Goal: Information Seeking & Learning: Learn about a topic

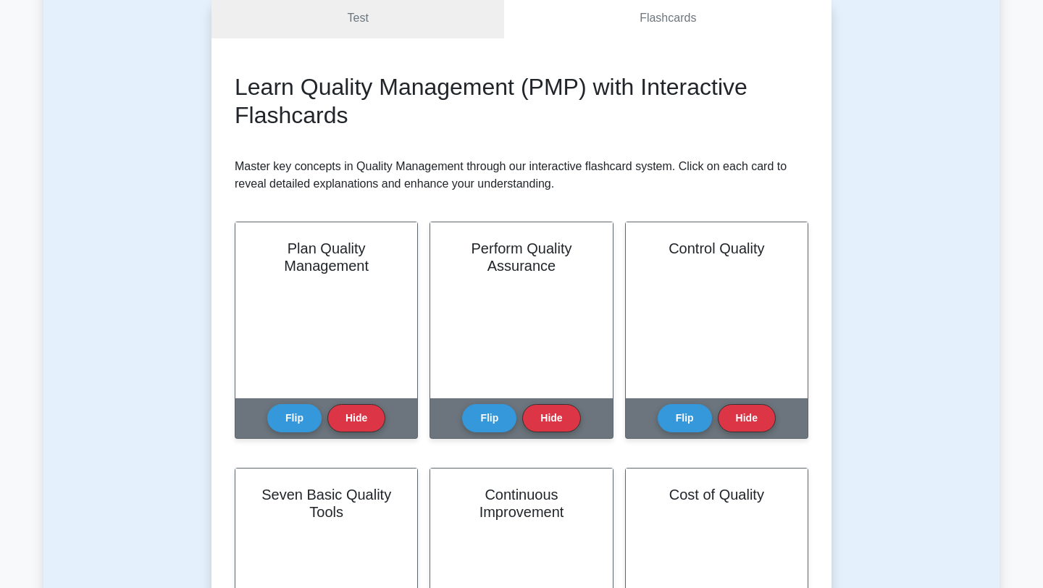
scroll to position [201, 0]
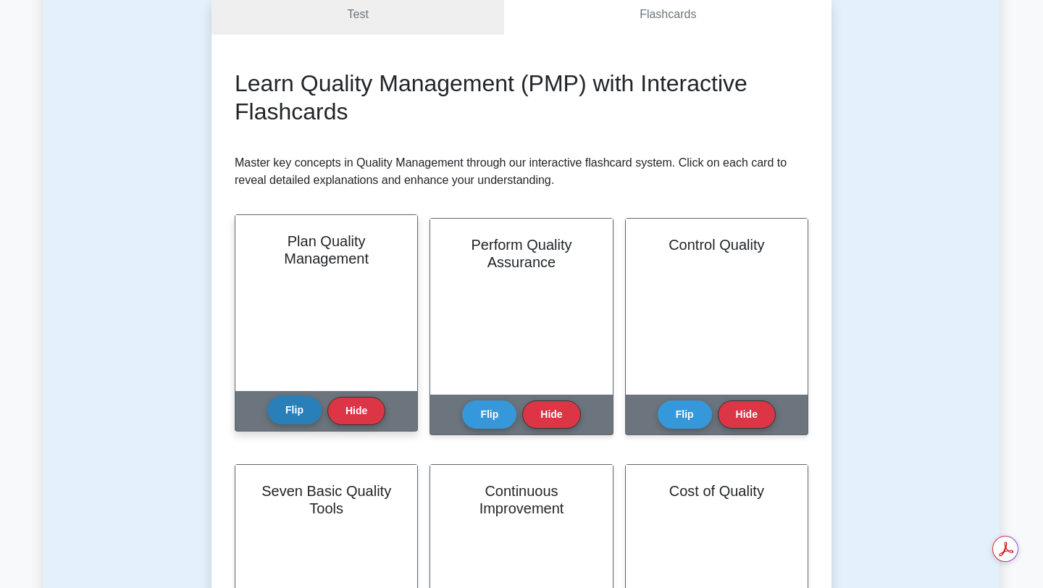
click at [299, 416] on button "Flip" at bounding box center [294, 410] width 54 height 28
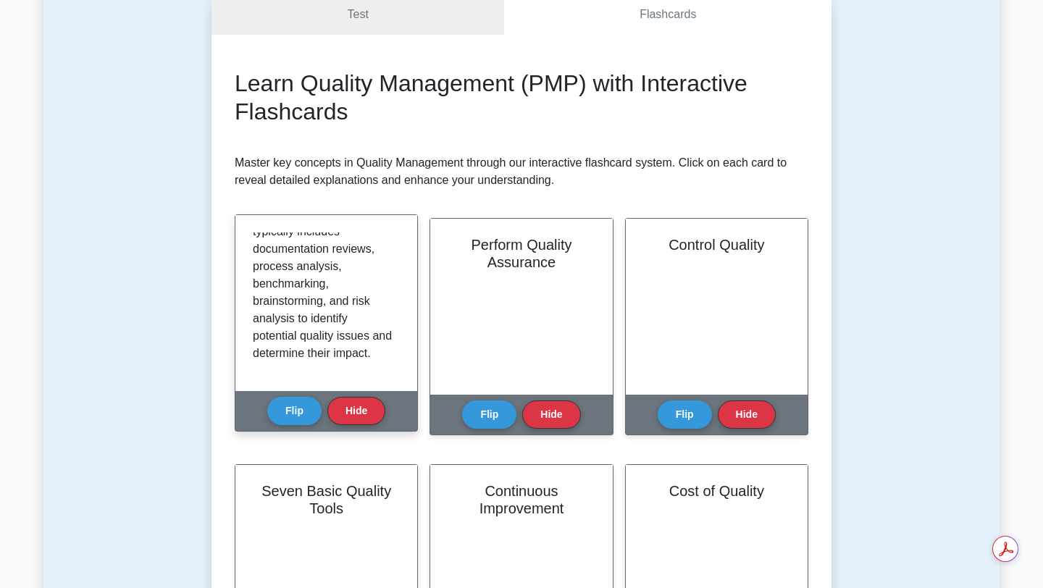
scroll to position [496, 0]
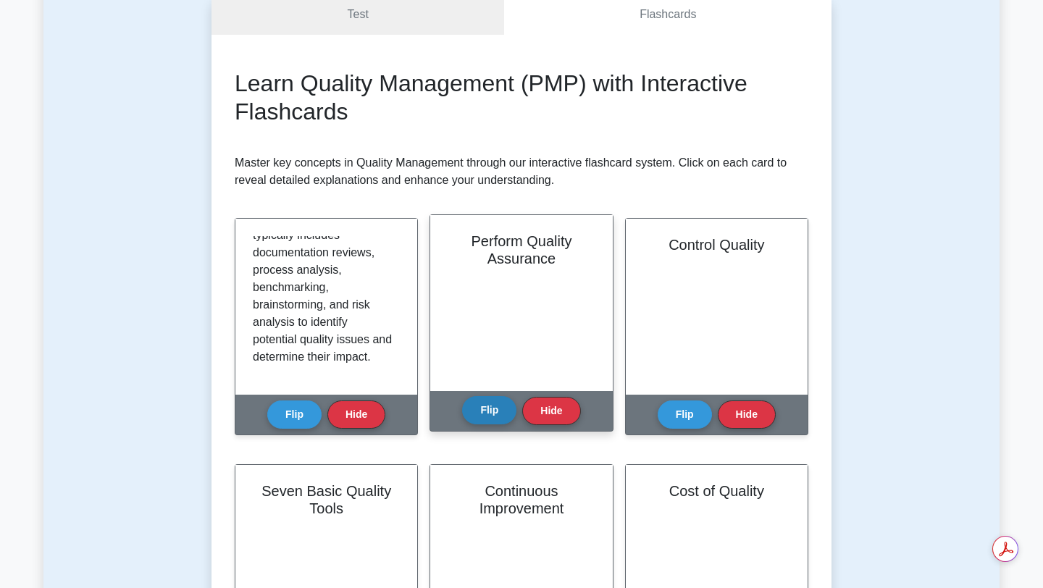
click at [483, 404] on button "Flip" at bounding box center [489, 410] width 54 height 28
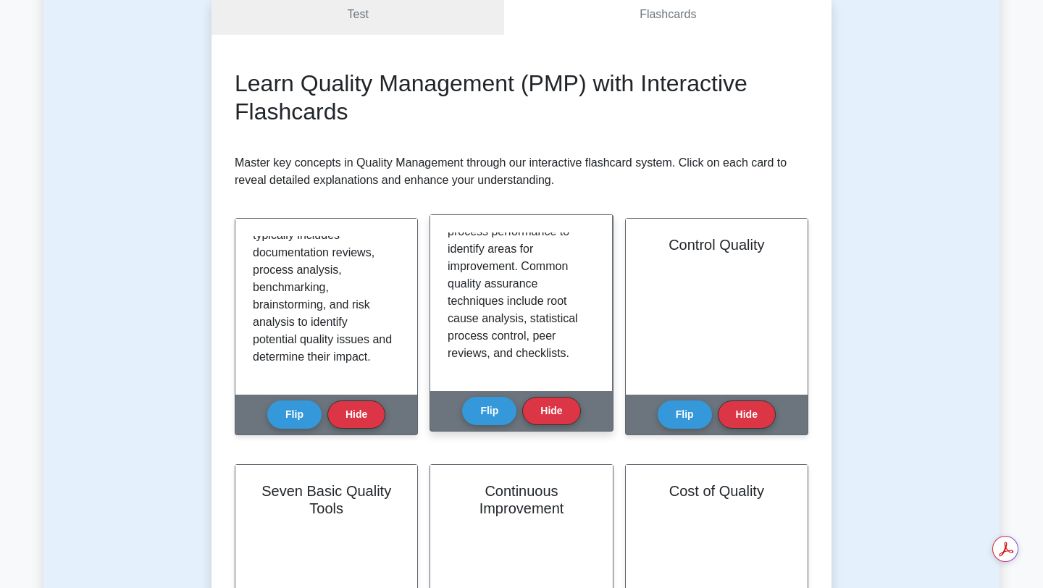
scroll to position [392, 0]
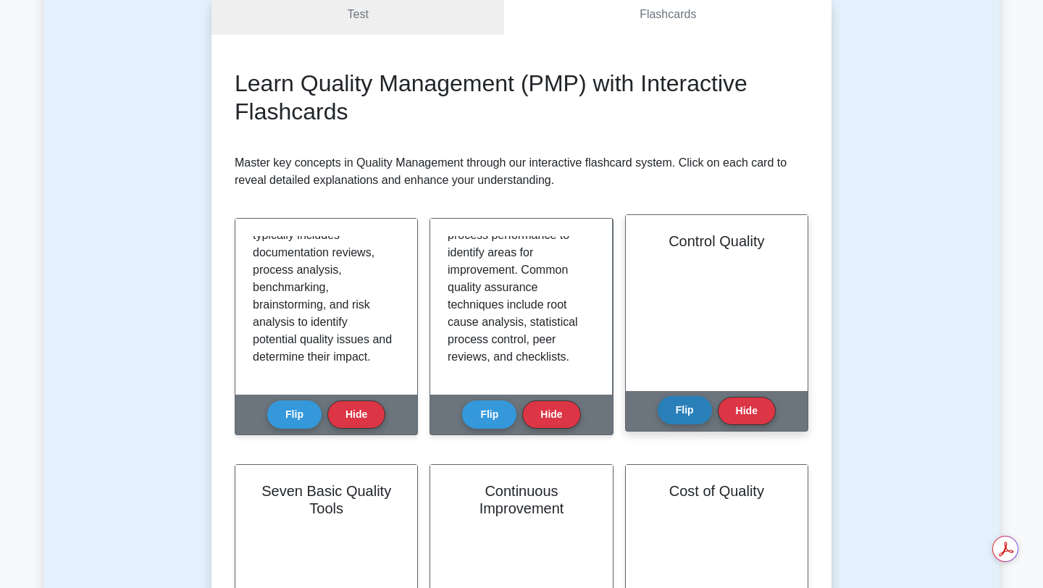
click at [681, 414] on button "Flip" at bounding box center [685, 410] width 54 height 28
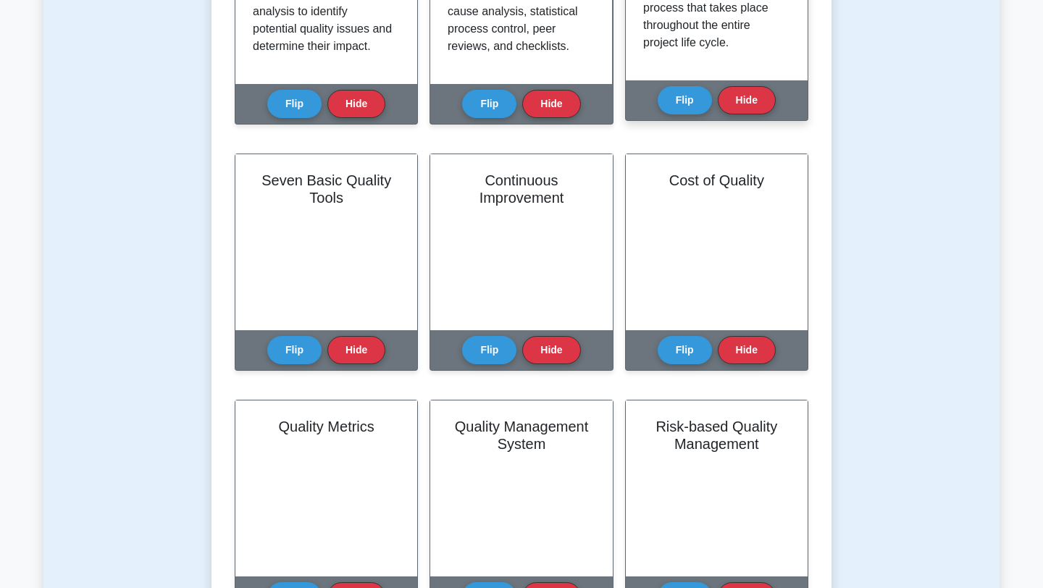
scroll to position [460, 0]
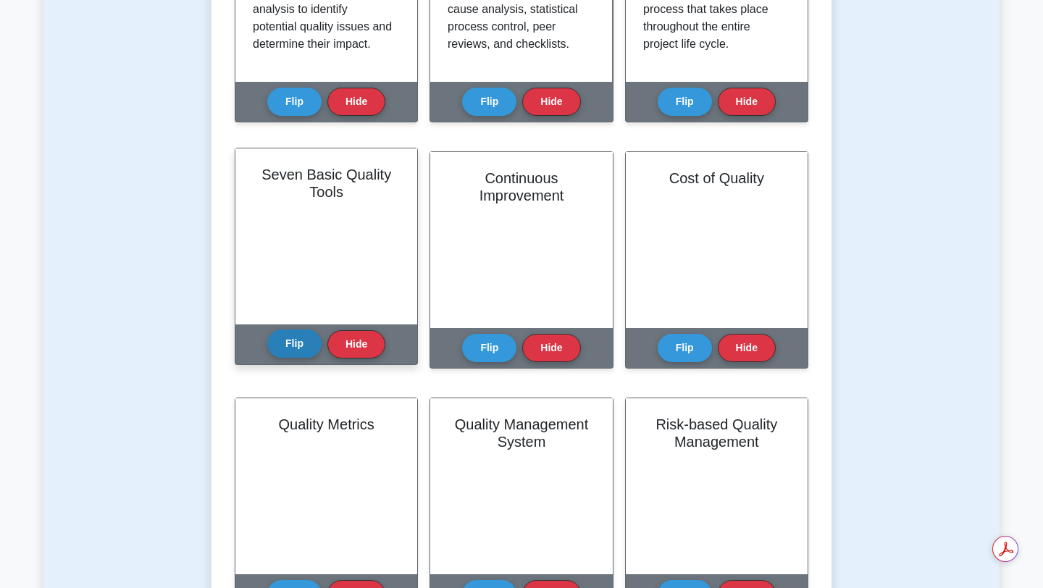
click at [297, 349] on button "Flip" at bounding box center [294, 344] width 54 height 28
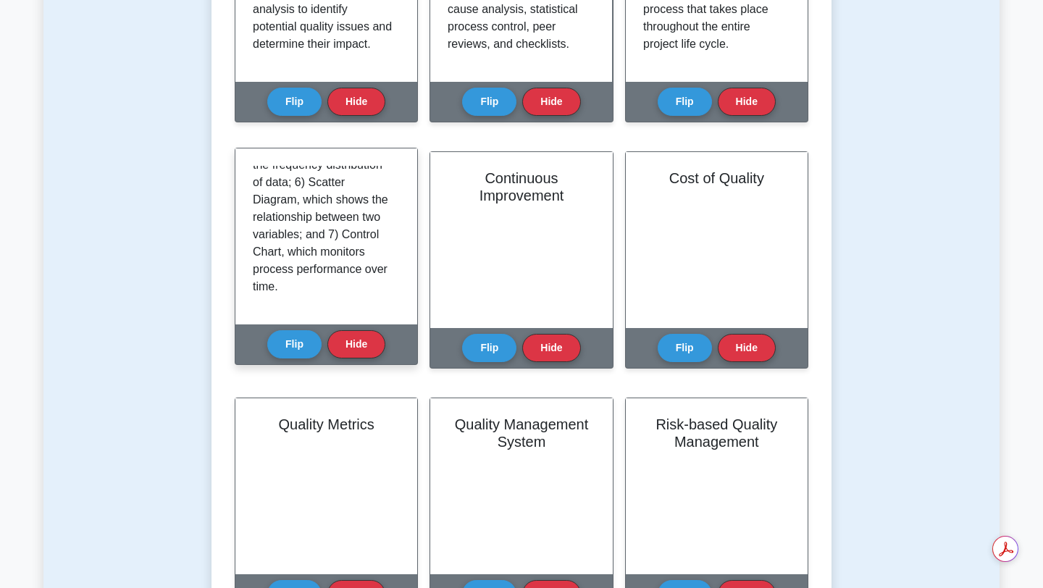
scroll to position [462, 0]
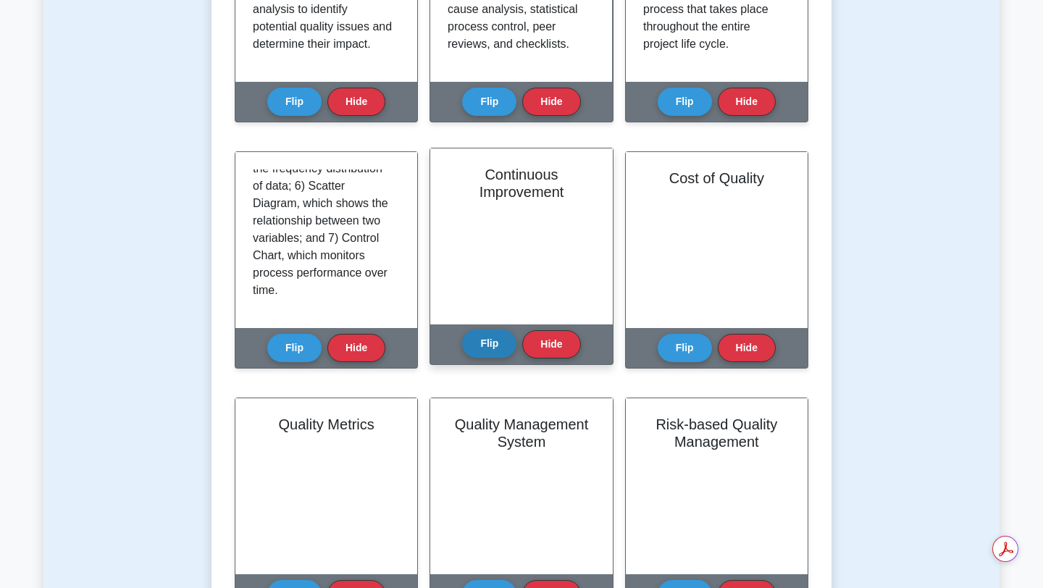
click at [480, 348] on button "Flip" at bounding box center [489, 344] width 54 height 28
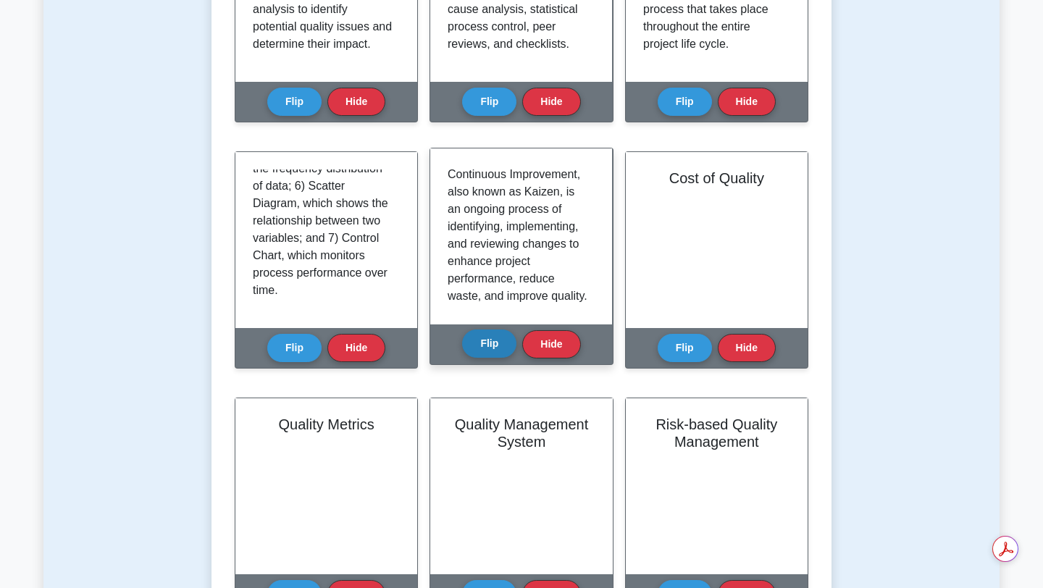
click at [480, 348] on button "Flip" at bounding box center [489, 344] width 54 height 28
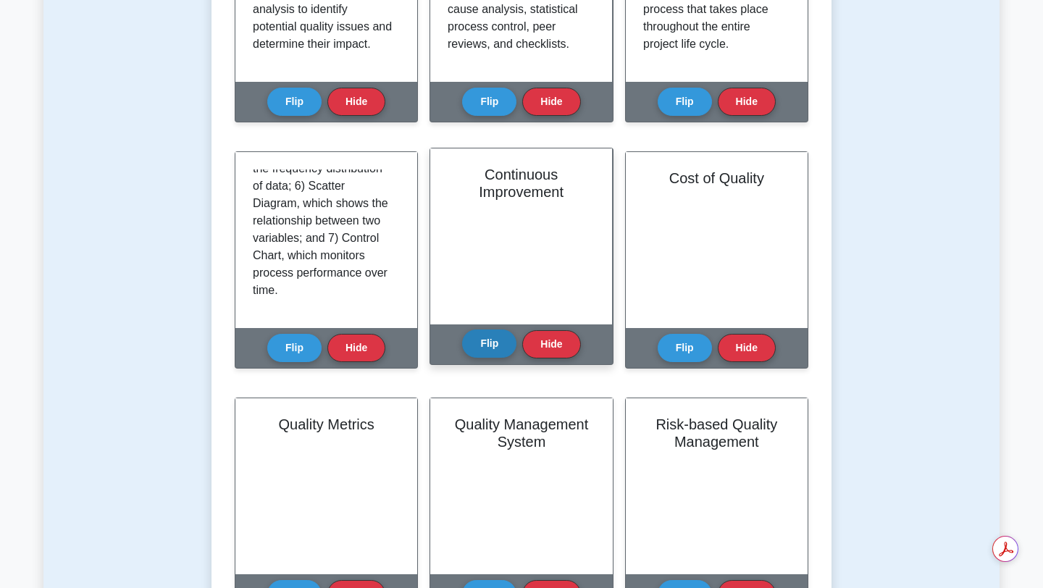
click at [480, 348] on button "Flip" at bounding box center [489, 344] width 54 height 28
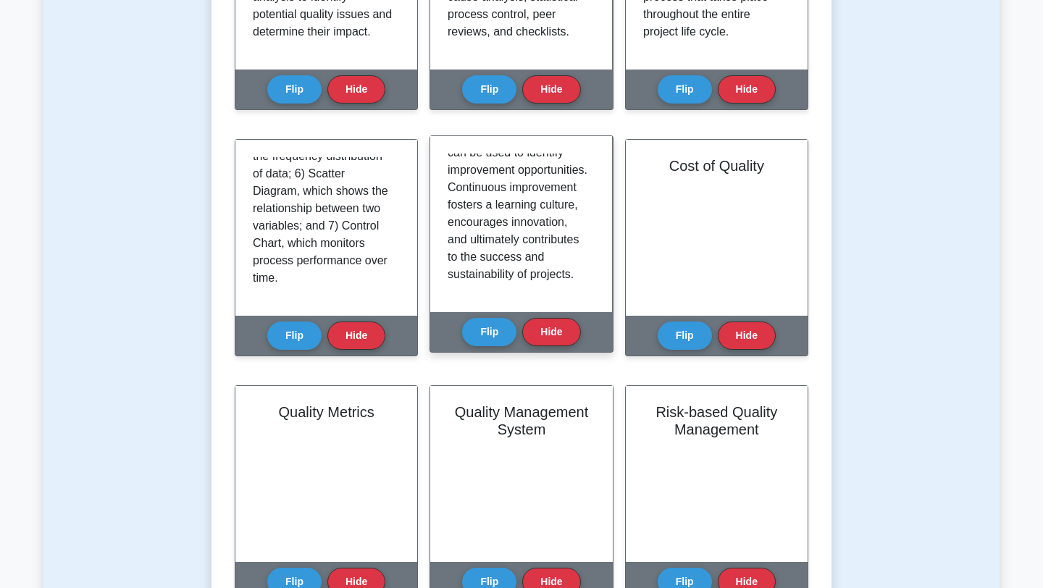
scroll to position [481, 0]
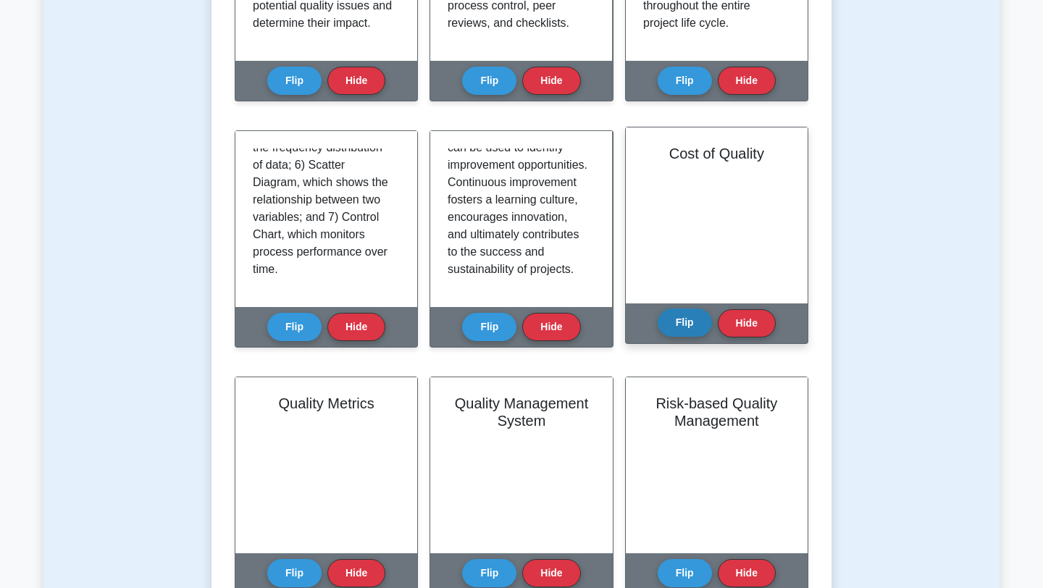
click at [692, 318] on button "Flip" at bounding box center [685, 323] width 54 height 28
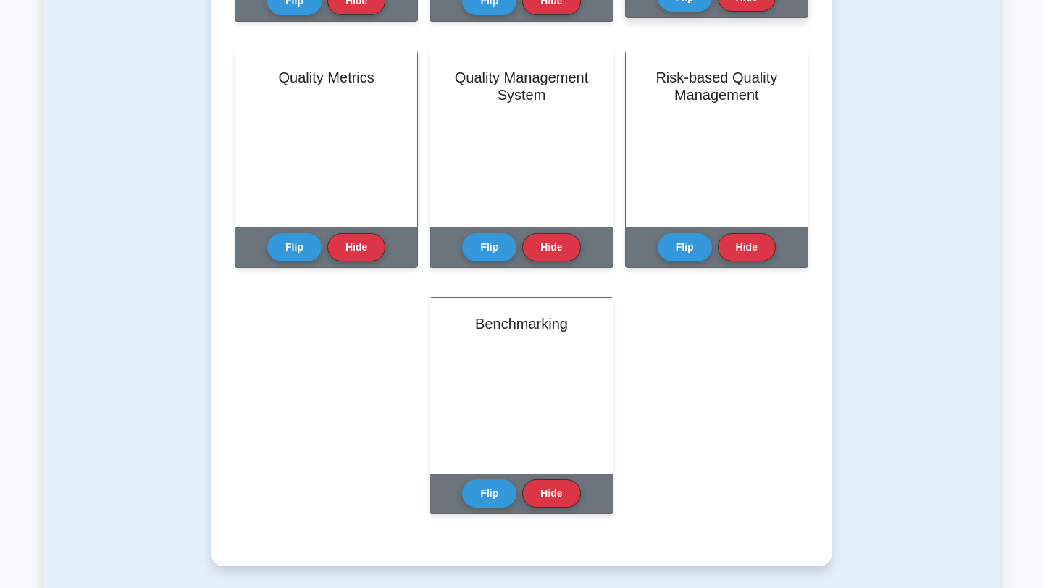
scroll to position [811, 0]
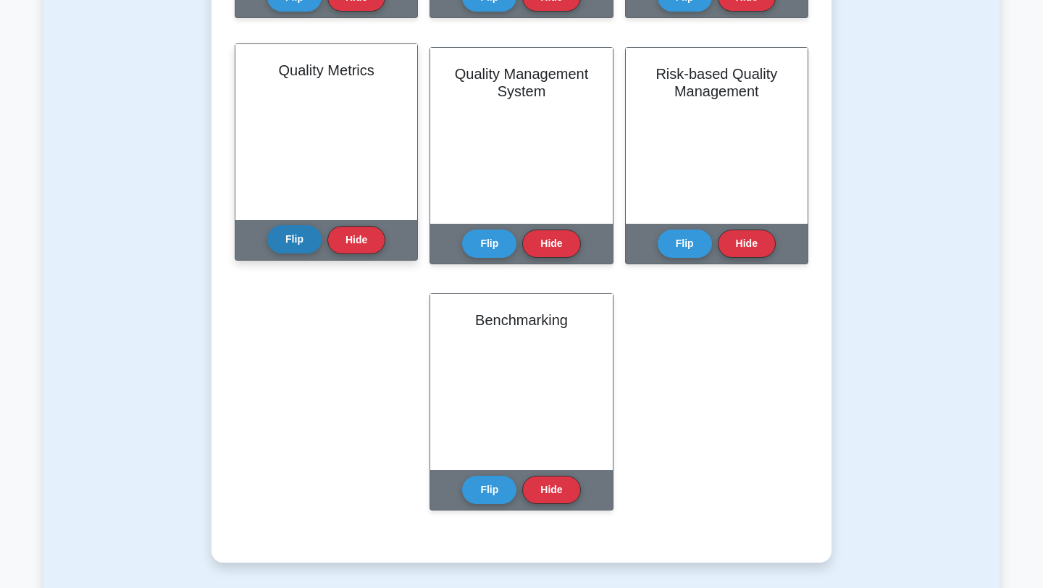
click at [293, 248] on button "Flip" at bounding box center [294, 239] width 54 height 28
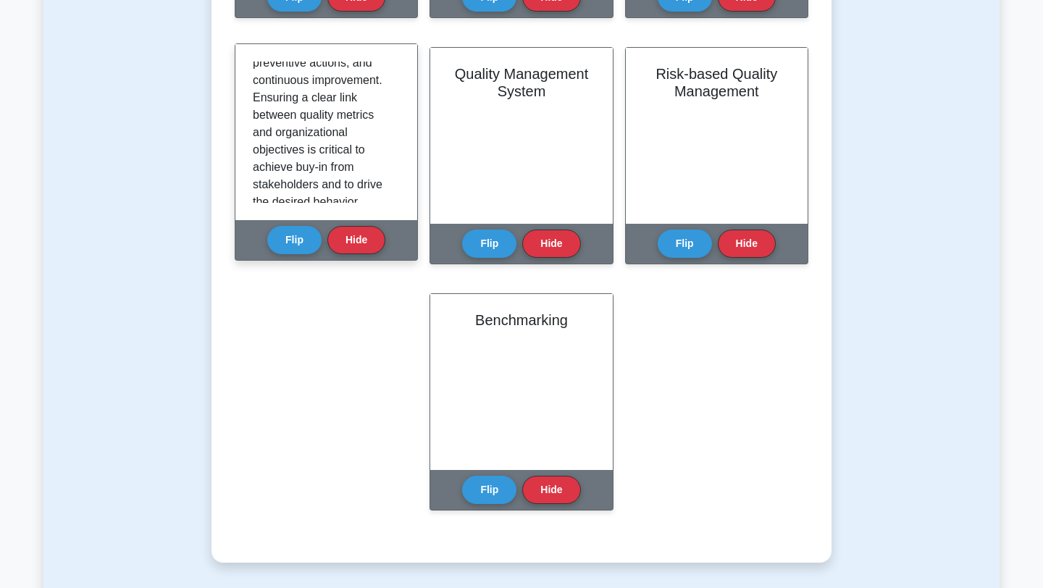
scroll to position [485, 0]
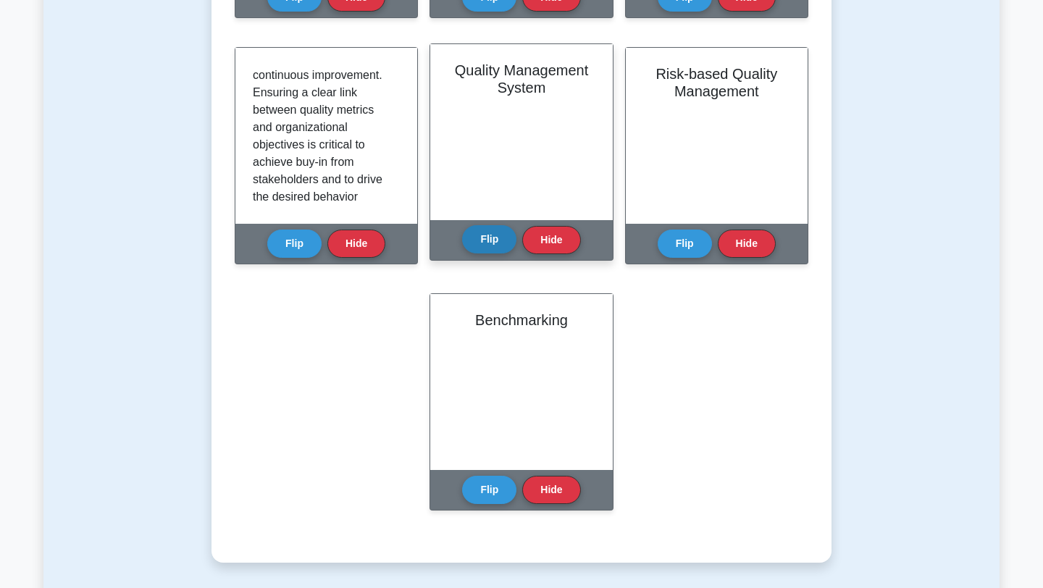
click at [496, 241] on button "Flip" at bounding box center [489, 239] width 54 height 28
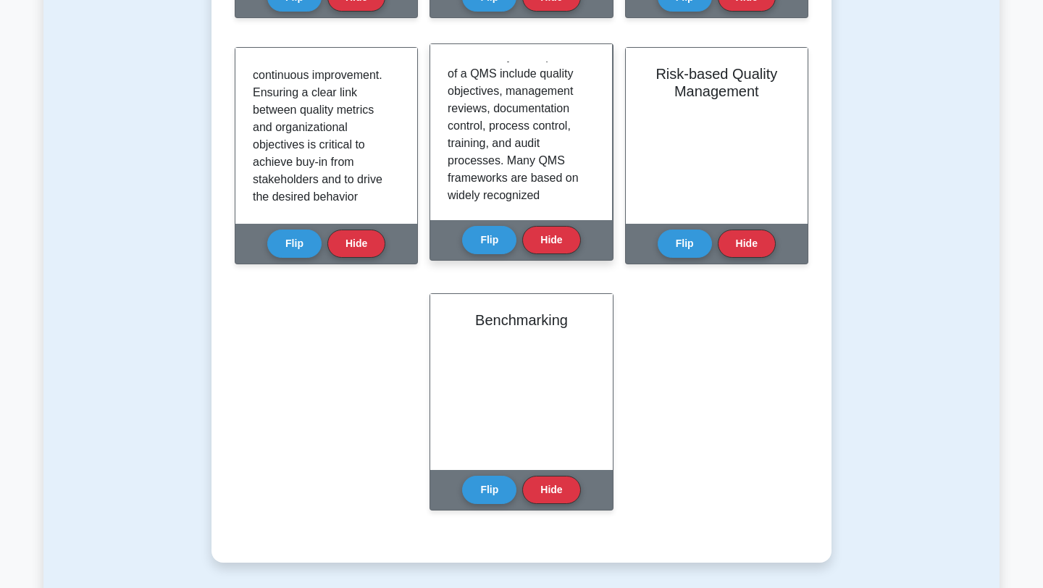
scroll to position [363, 0]
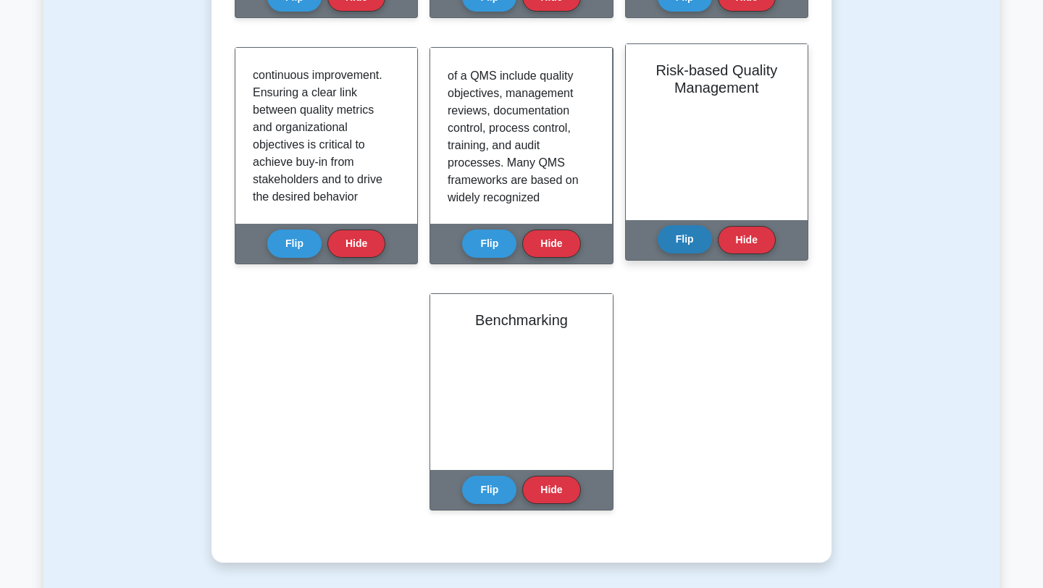
click at [707, 235] on button "Flip" at bounding box center [685, 239] width 54 height 28
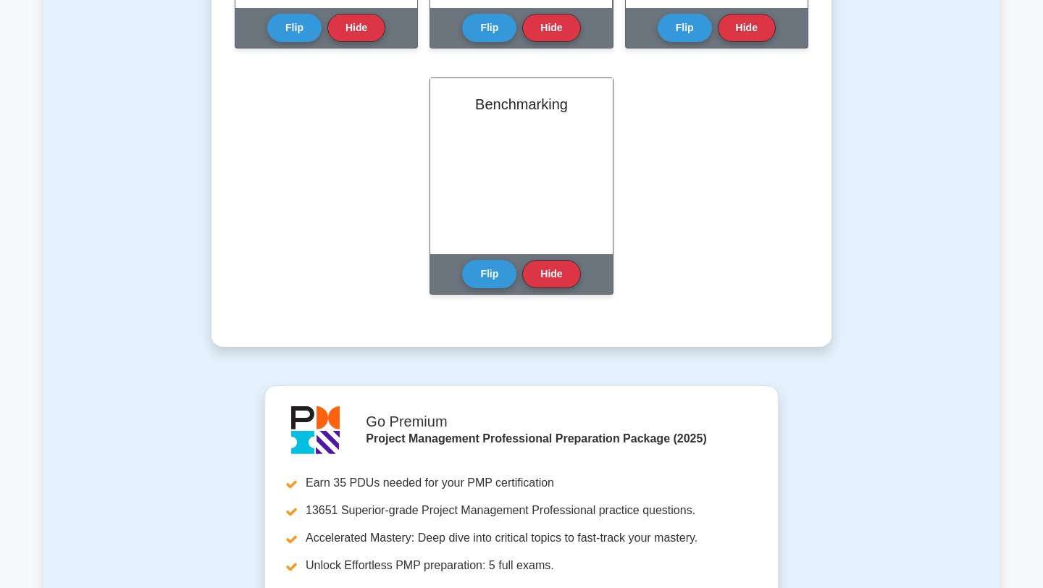
scroll to position [1066, 0]
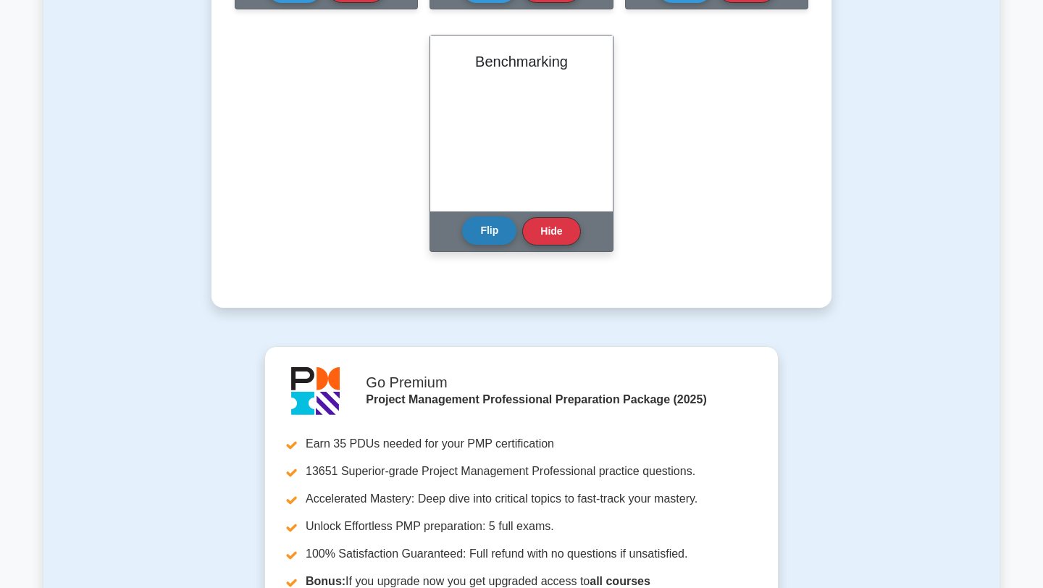
click at [497, 225] on button "Flip" at bounding box center [489, 231] width 54 height 28
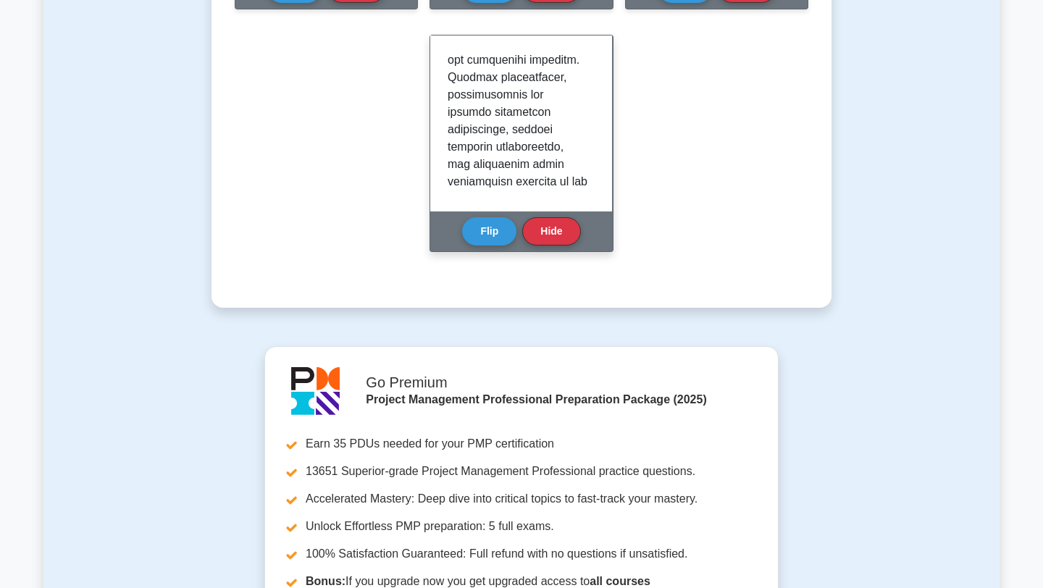
scroll to position [717, 0]
